Goal: Task Accomplishment & Management: Manage account settings

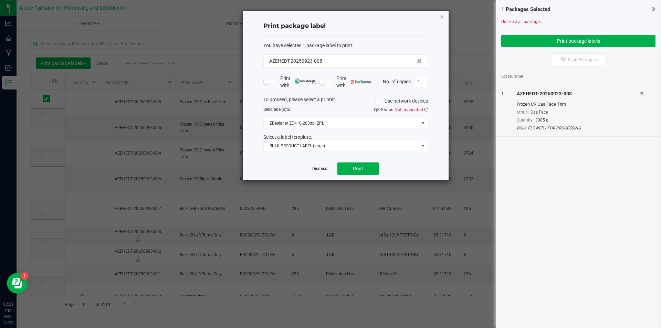
click at [319, 171] on link "Dismiss" at bounding box center [319, 169] width 15 height 6
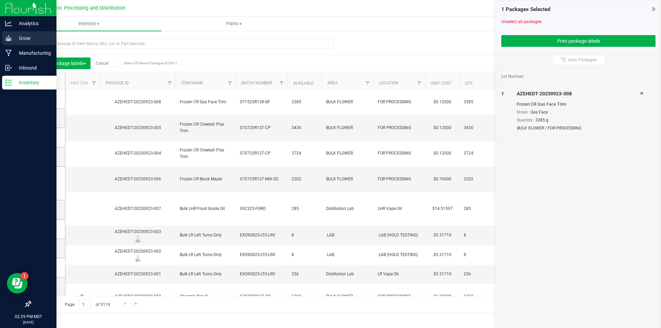
click at [6, 39] on icon at bounding box center [8, 38] width 7 height 7
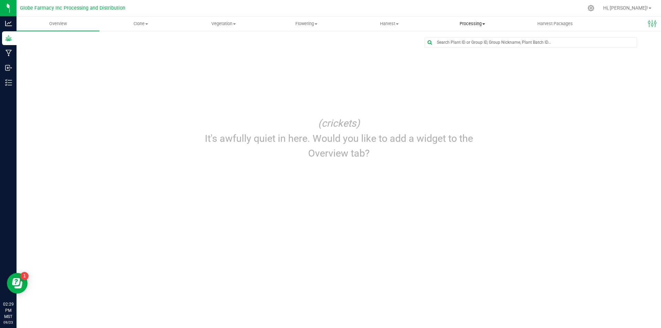
click at [462, 22] on span "Processing" at bounding box center [472, 24] width 82 height 6
click at [458, 51] on span "Processing harvests" at bounding box center [462, 50] width 64 height 6
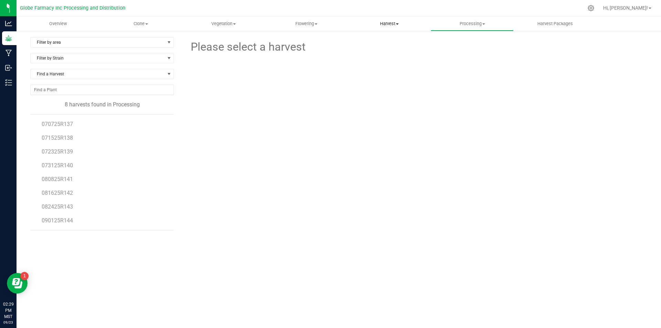
click at [389, 23] on span "Harvest" at bounding box center [389, 24] width 82 height 6
click at [376, 40] on span "Harvests" at bounding box center [367, 42] width 38 height 6
click at [61, 121] on span "090925R145" at bounding box center [57, 124] width 31 height 7
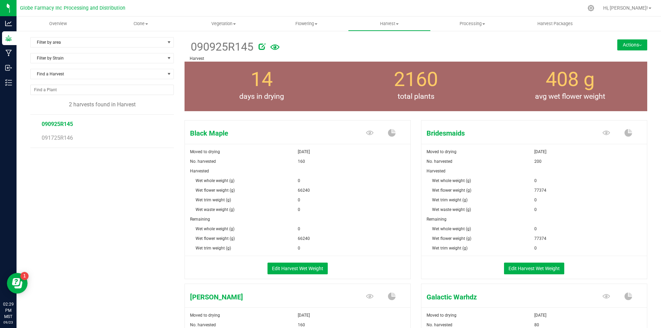
click at [629, 42] on button "Actions" at bounding box center [632, 44] width 30 height 11
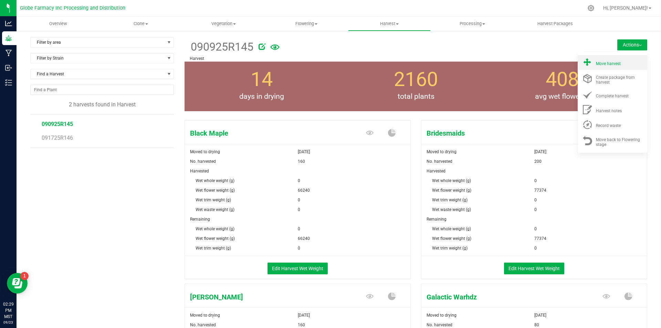
click at [610, 61] on span "Move harvest" at bounding box center [608, 63] width 25 height 5
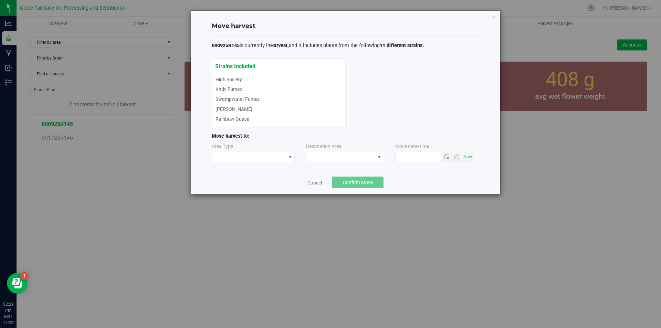
type input "[DATE] 2:29 PM"
click at [280, 156] on span at bounding box center [249, 157] width 74 height 10
click at [251, 185] on li "Processing" at bounding box center [253, 181] width 83 height 12
click at [374, 160] on span at bounding box center [340, 157] width 69 height 10
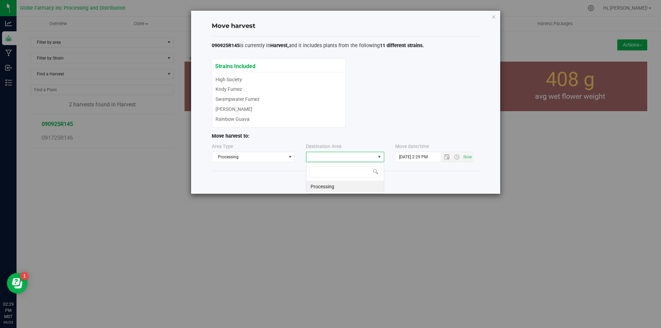
scroll to position [10, 78]
drag, startPoint x: 350, startPoint y: 186, endPoint x: 353, endPoint y: 186, distance: 3.8
click at [350, 186] on li "Processing" at bounding box center [344, 187] width 77 height 12
click at [376, 180] on button "Confirm Move" at bounding box center [357, 182] width 51 height 12
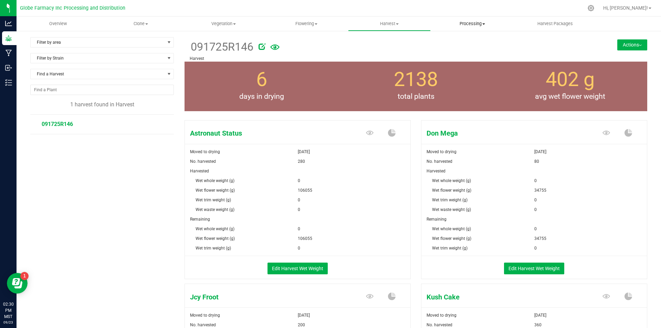
click at [478, 24] on span "Processing" at bounding box center [472, 24] width 82 height 6
click at [467, 51] on span "Processing harvests" at bounding box center [462, 50] width 64 height 6
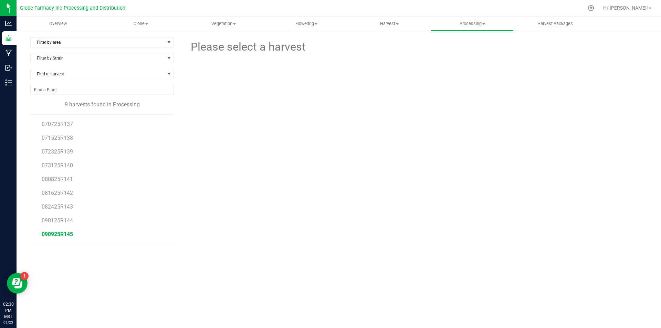
click at [64, 235] on span "090925R145" at bounding box center [57, 234] width 31 height 7
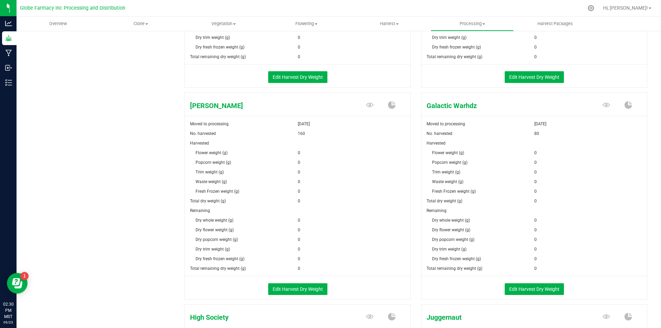
scroll to position [275, 0]
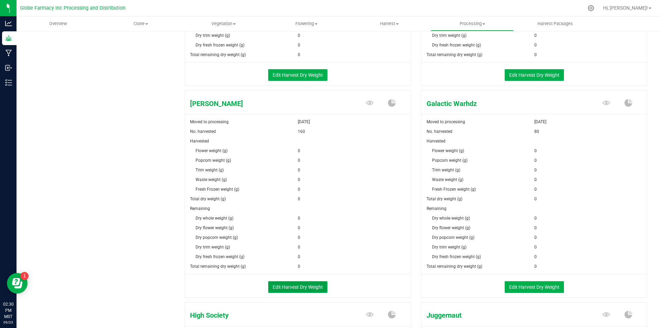
click at [293, 285] on button "Edit Harvest Dry Weight" at bounding box center [297, 287] width 59 height 12
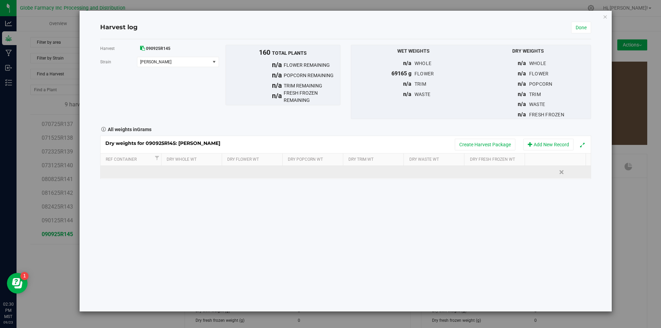
click at [255, 173] on td at bounding box center [253, 172] width 61 height 12
type input "15535"
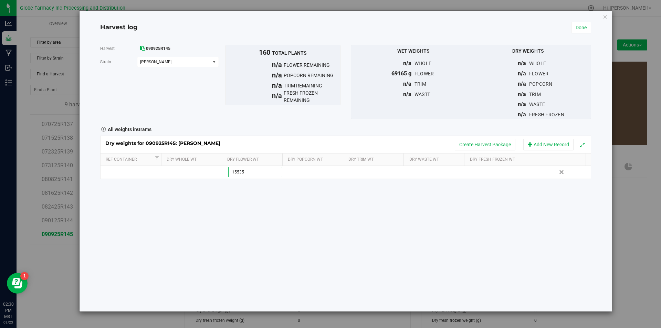
click at [308, 229] on div "Harvest 090925R145 [GEOGRAPHIC_DATA] [PERSON_NAME] Select strain Black Maple Br…" at bounding box center [345, 175] width 491 height 272
click at [588, 26] on link "Done" at bounding box center [581, 28] width 20 height 12
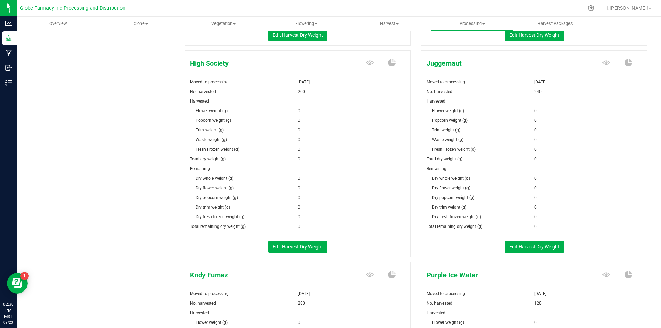
scroll to position [550, 0]
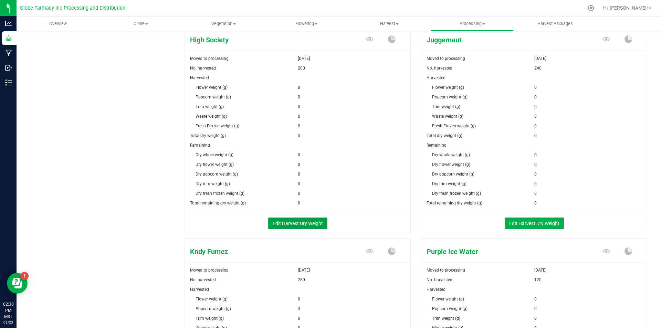
click at [292, 226] on button "Edit Harvest Dry Weight" at bounding box center [297, 223] width 59 height 12
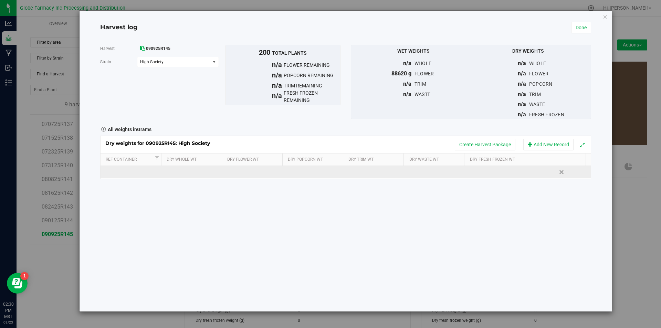
click at [252, 168] on td at bounding box center [253, 172] width 61 height 12
type input "17510"
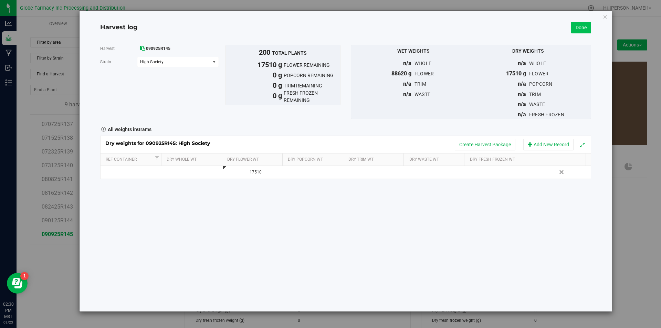
drag, startPoint x: 579, startPoint y: 19, endPoint x: 580, endPoint y: 23, distance: 3.5
click at [580, 19] on div "Harvest log Done" at bounding box center [345, 27] width 491 height 23
click at [580, 23] on link "Done" at bounding box center [581, 28] width 20 height 12
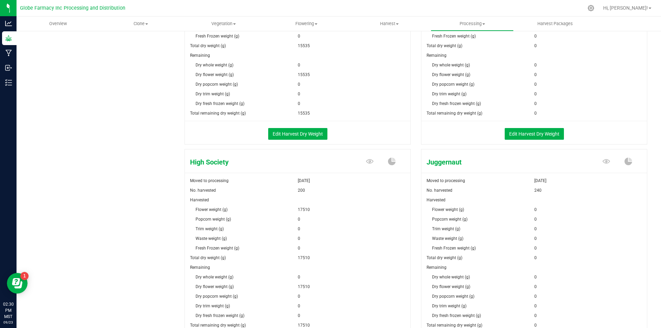
scroll to position [482, 0]
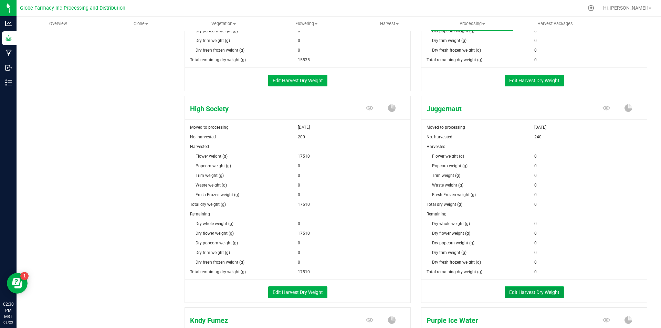
click at [547, 291] on button "Edit Harvest Dry Weight" at bounding box center [533, 292] width 59 height 12
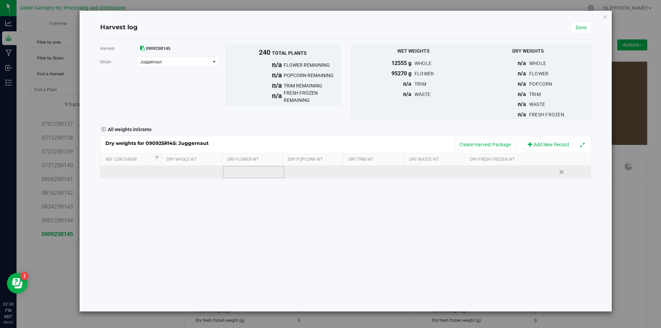
click at [254, 171] on td at bounding box center [253, 172] width 61 height 12
type input "21445"
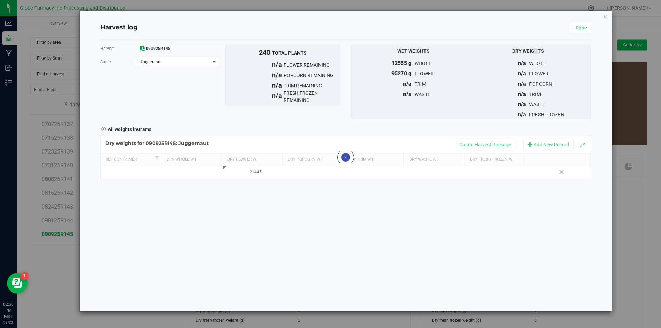
drag, startPoint x: 228, startPoint y: 216, endPoint x: 237, endPoint y: 210, distance: 11.0
click at [228, 216] on div "Harvest 090925R145 [GEOGRAPHIC_DATA] Juggernaut Select strain Black Maple Bride…" at bounding box center [345, 175] width 491 height 272
click at [568, 28] on div "Harvest log" at bounding box center [335, 27] width 471 height 9
click at [575, 26] on link "Done" at bounding box center [581, 28] width 20 height 12
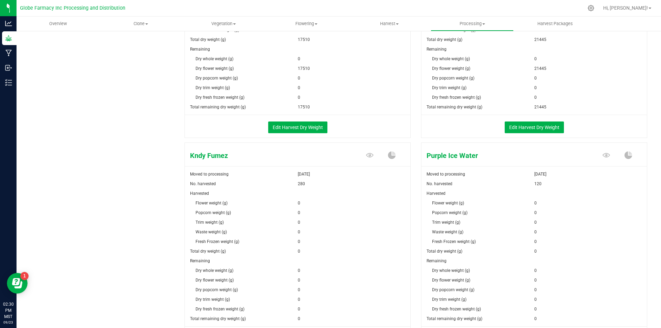
scroll to position [723, 0]
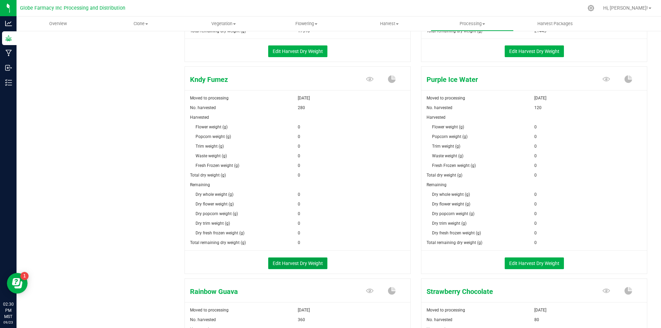
click at [312, 257] on button "Edit Harvest Dry Weight" at bounding box center [297, 263] width 59 height 12
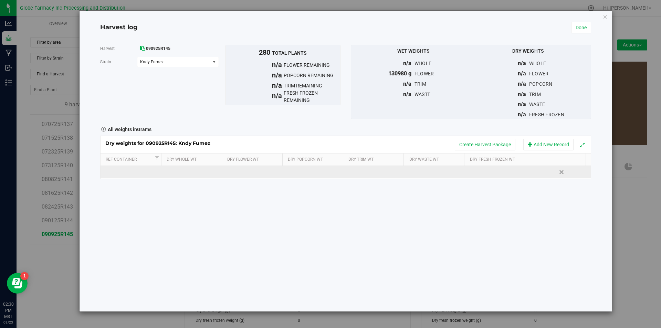
click at [253, 177] on td at bounding box center [253, 172] width 61 height 12
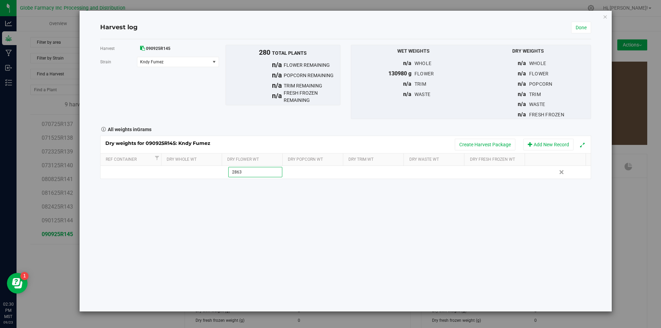
type input "28630"
click at [581, 27] on link "Done" at bounding box center [581, 28] width 20 height 12
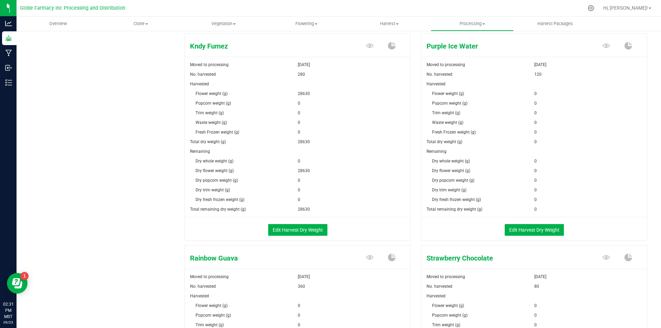
scroll to position [757, 0]
click at [532, 226] on button "Edit Harvest Dry Weight" at bounding box center [533, 229] width 59 height 12
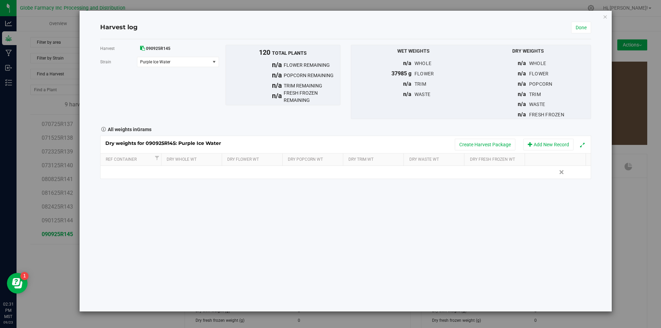
click at [255, 179] on div "Dry weights for 090925R145: Purple Ice Water Create Harvest Package Add New Rec…" at bounding box center [345, 157] width 491 height 43
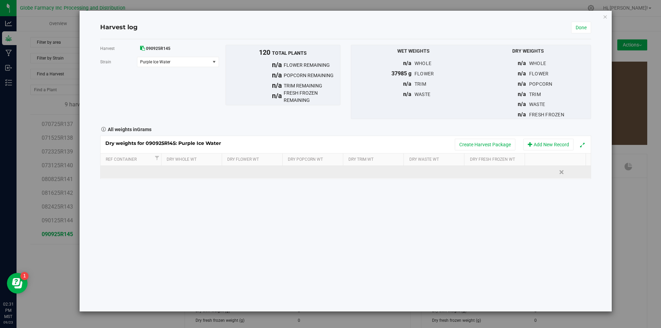
click at [253, 172] on td at bounding box center [253, 172] width 61 height 12
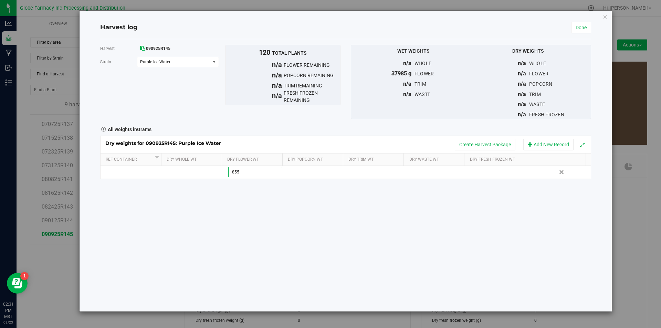
type input "8555"
click at [590, 28] on link "Done" at bounding box center [581, 28] width 20 height 12
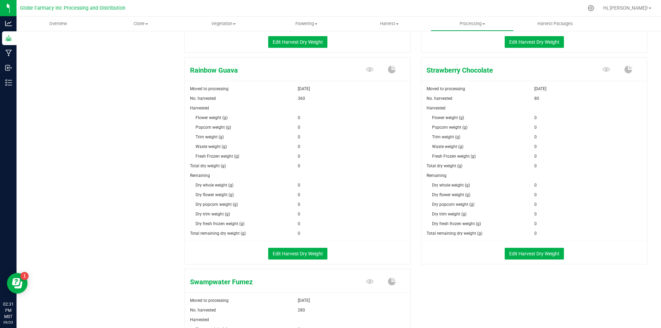
scroll to position [963, 0]
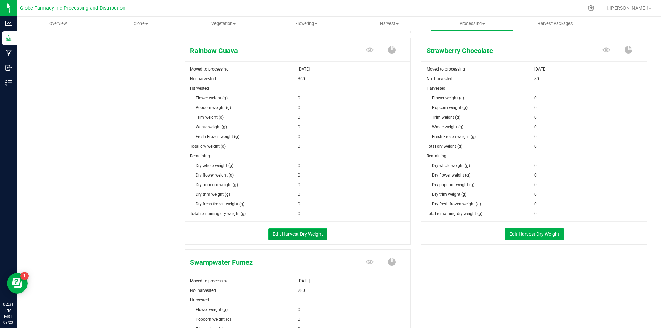
click at [291, 235] on button "Edit Harvest Dry Weight" at bounding box center [297, 234] width 59 height 12
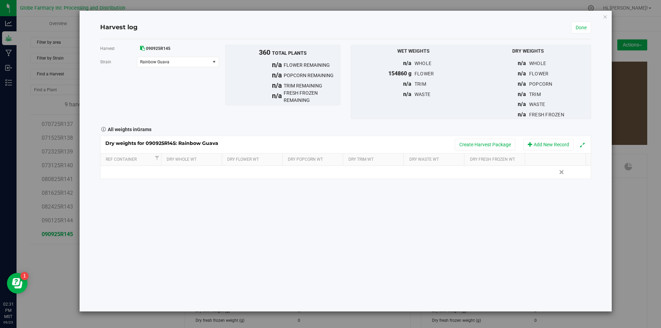
click at [263, 177] on td at bounding box center [253, 172] width 61 height 12
type input "36345"
click at [581, 28] on link "Done" at bounding box center [581, 28] width 20 height 12
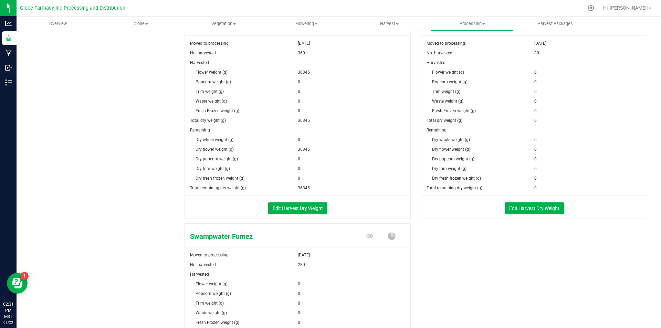
scroll to position [998, 0]
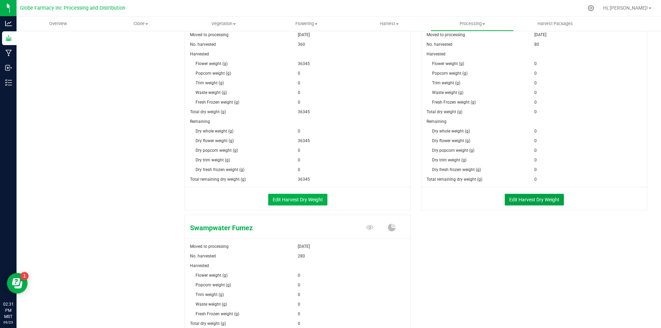
click at [538, 204] on button "Edit Harvest Dry Weight" at bounding box center [533, 200] width 59 height 12
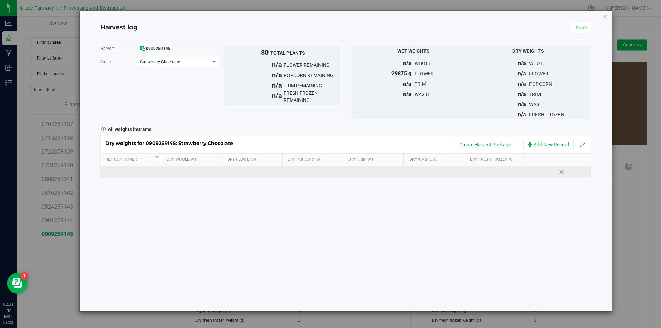
click at [243, 173] on td at bounding box center [253, 172] width 61 height 12
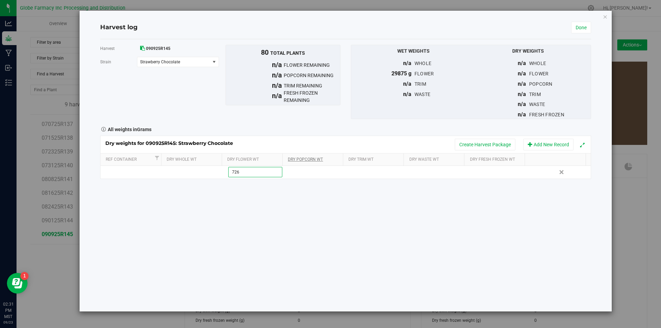
type input "7265"
click at [574, 29] on link "Done" at bounding box center [581, 28] width 20 height 12
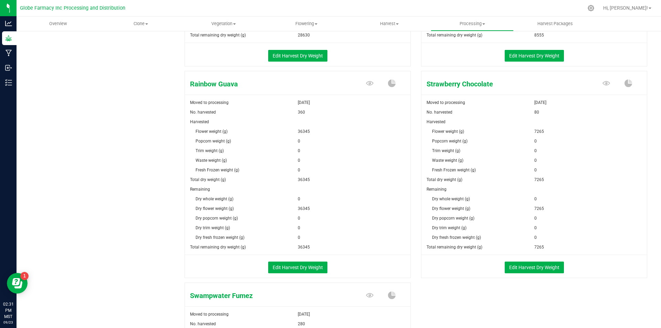
scroll to position [924, 0]
